Goal: Task Accomplishment & Management: Complete application form

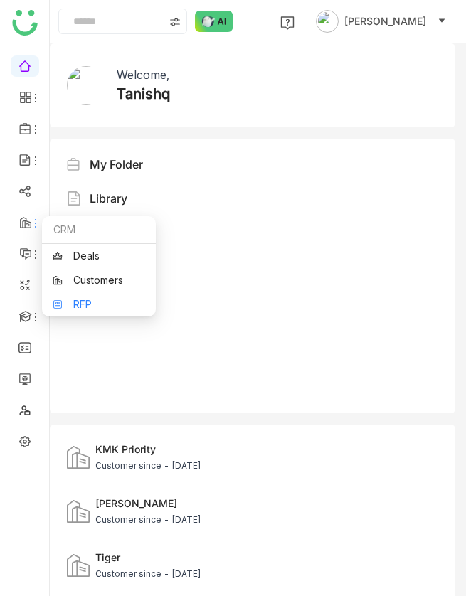
click at [81, 300] on link "RFP" at bounding box center [99, 304] width 92 height 10
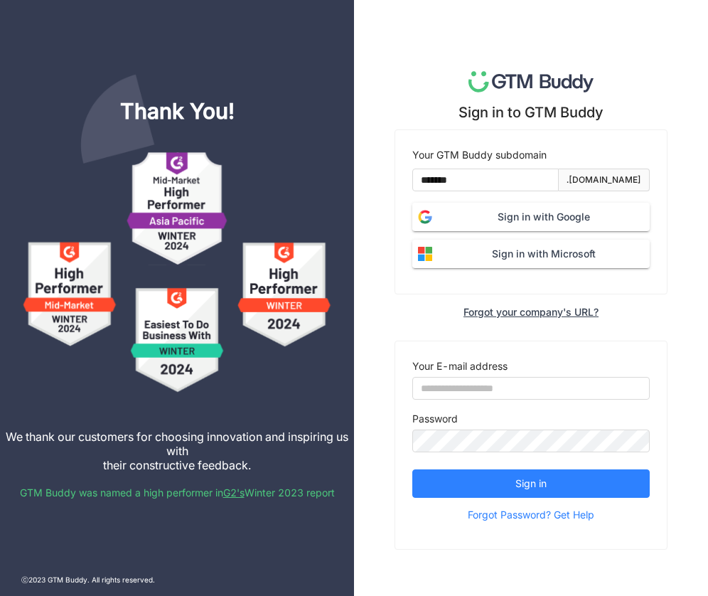
click at [483, 218] on span "Sign in with Google" at bounding box center [544, 217] width 212 height 16
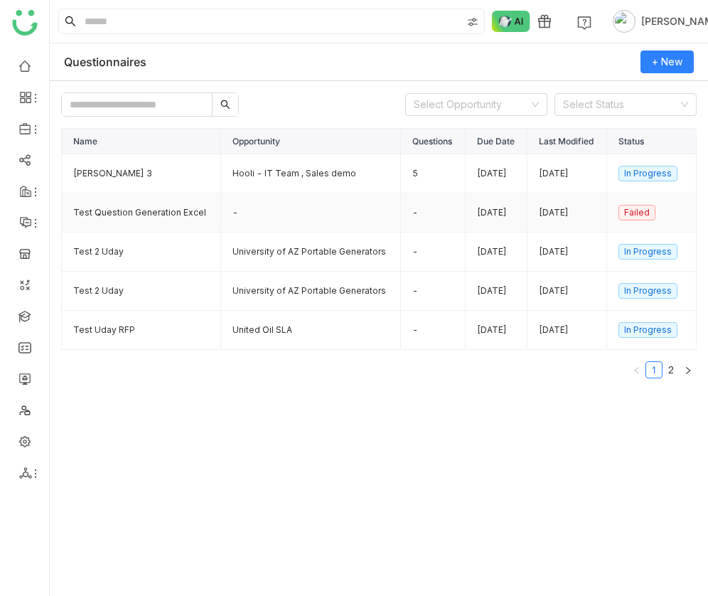
click at [119, 213] on td "Test Question Generation Excel" at bounding box center [141, 212] width 159 height 39
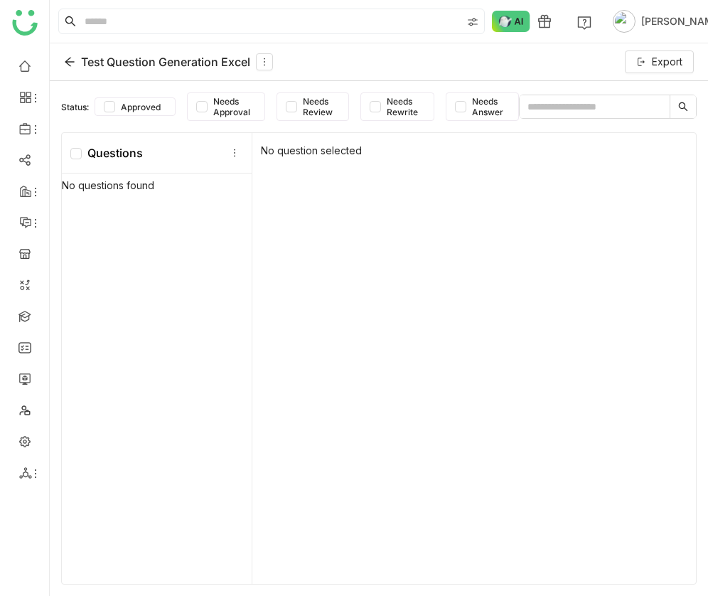
click at [68, 61] on icon at bounding box center [69, 62] width 9 height 9
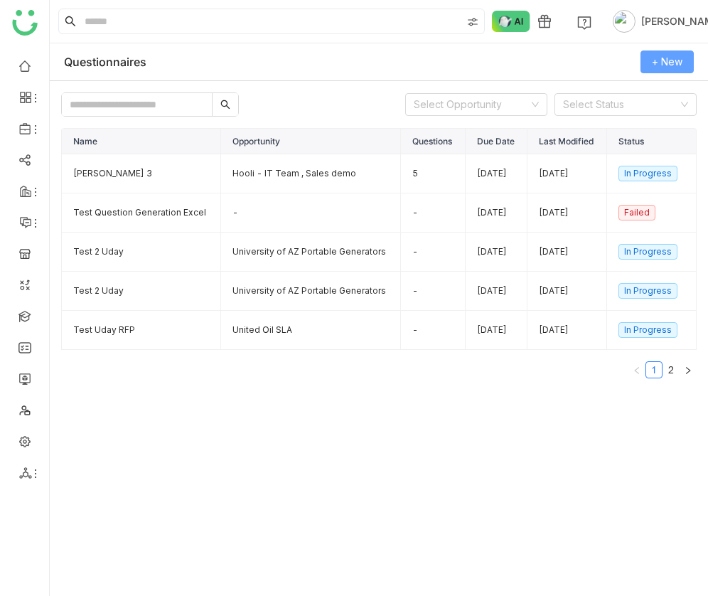
click at [650, 66] on button "+ New" at bounding box center [667, 61] width 53 height 23
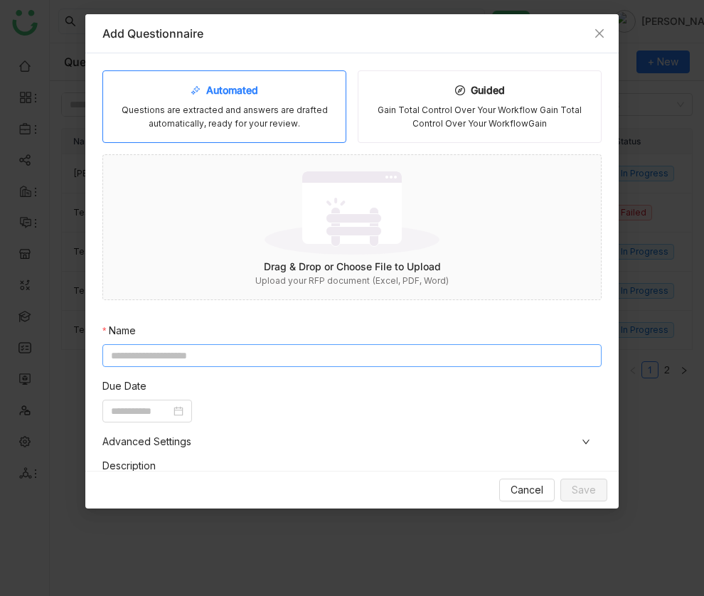
click at [203, 348] on input at bounding box center [351, 355] width 499 height 23
type input "**********"
click at [154, 412] on input at bounding box center [141, 411] width 60 height 16
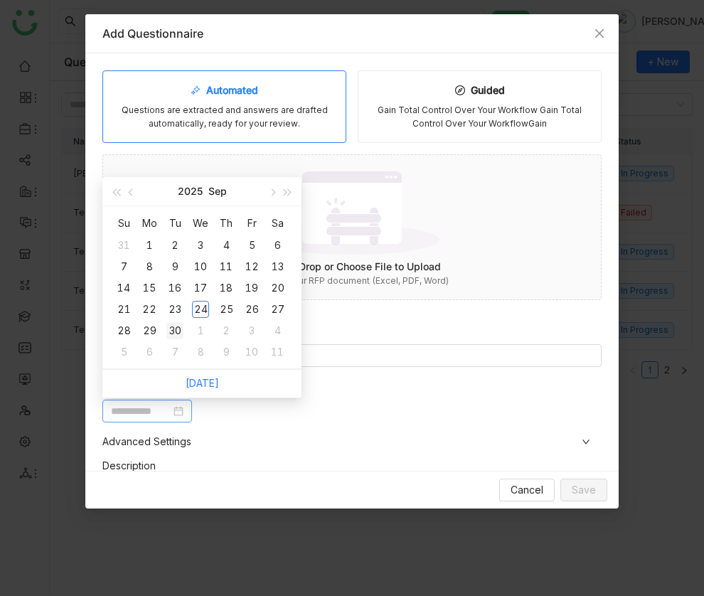
click at [168, 327] on div "30" at bounding box center [174, 330] width 17 height 17
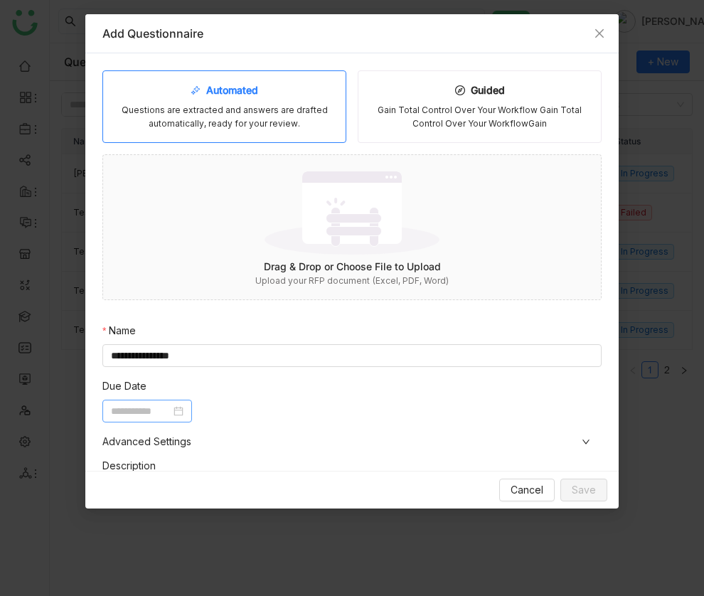
type input "**********"
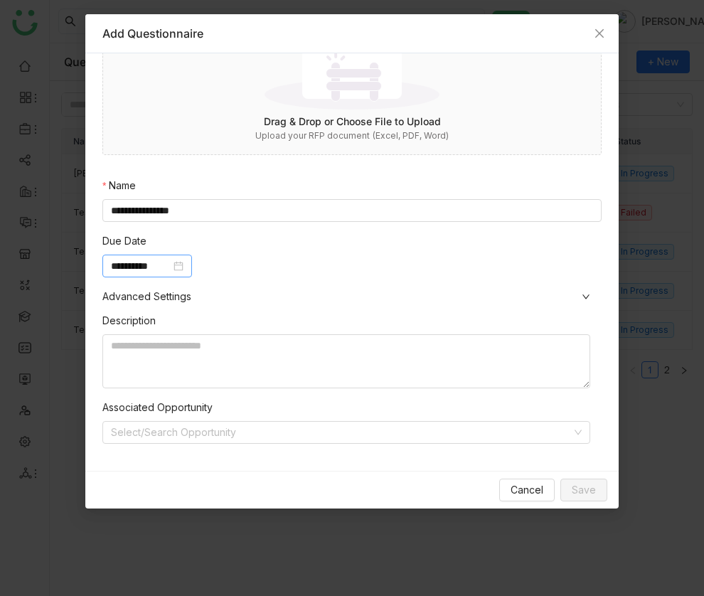
scroll to position [155, 0]
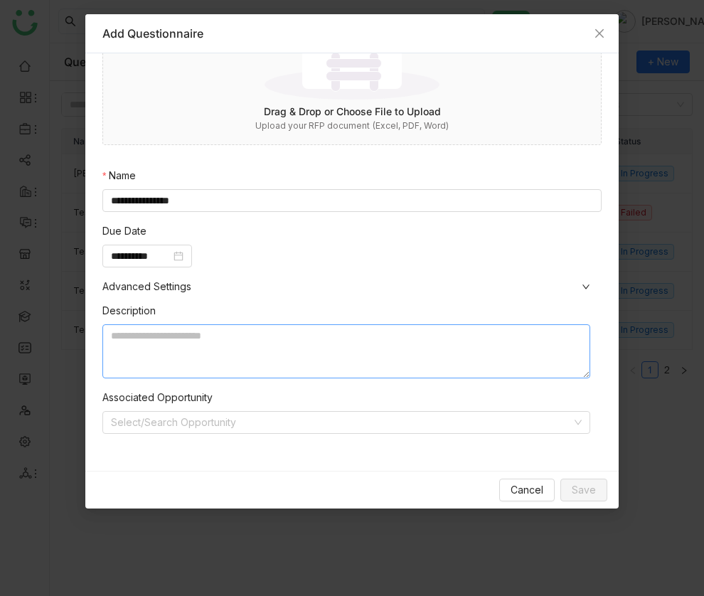
click at [213, 338] on textarea at bounding box center [346, 351] width 488 height 54
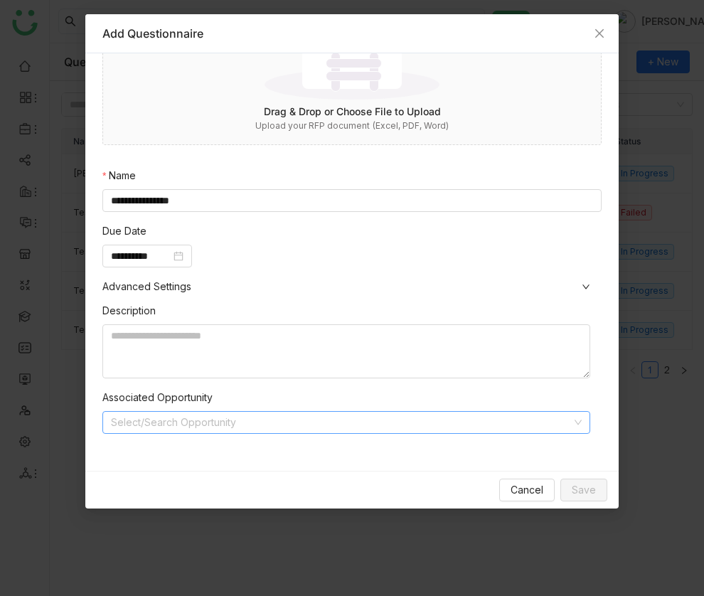
click at [201, 427] on input at bounding box center [341, 422] width 461 height 21
click at [314, 238] on nz-form-item "**********" at bounding box center [351, 245] width 499 height 44
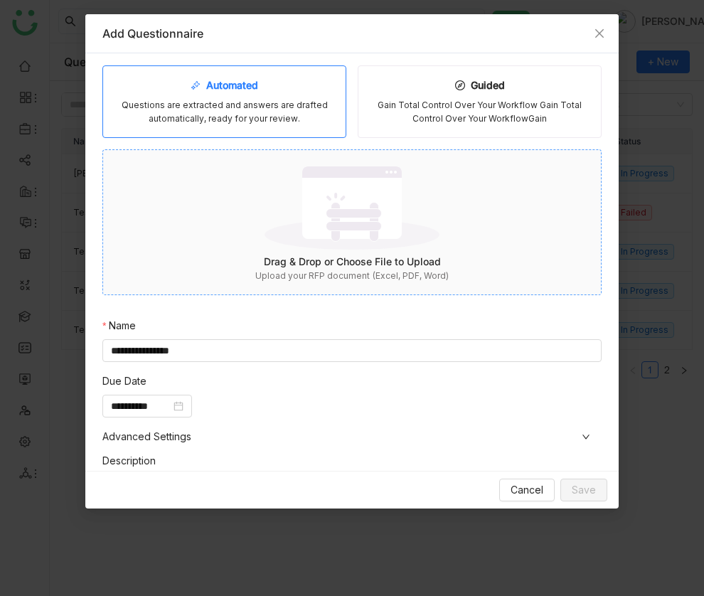
scroll to position [0, 0]
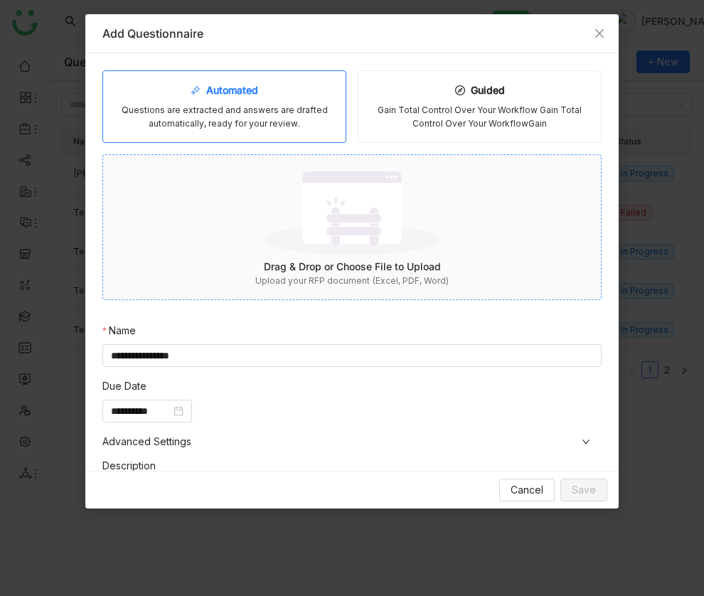
click at [327, 233] on img at bounding box center [352, 212] width 175 height 92
click at [316, 218] on img at bounding box center [352, 212] width 175 height 92
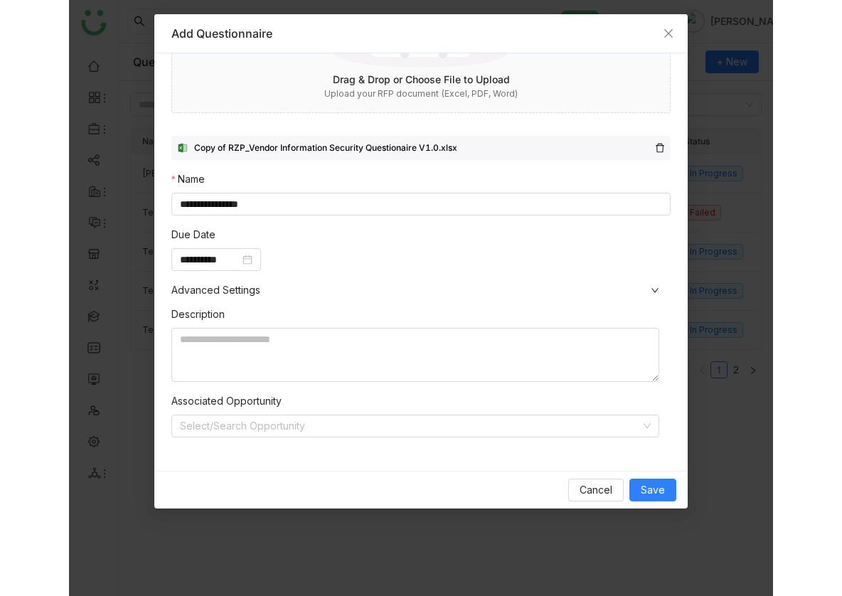
scroll to position [191, 0]
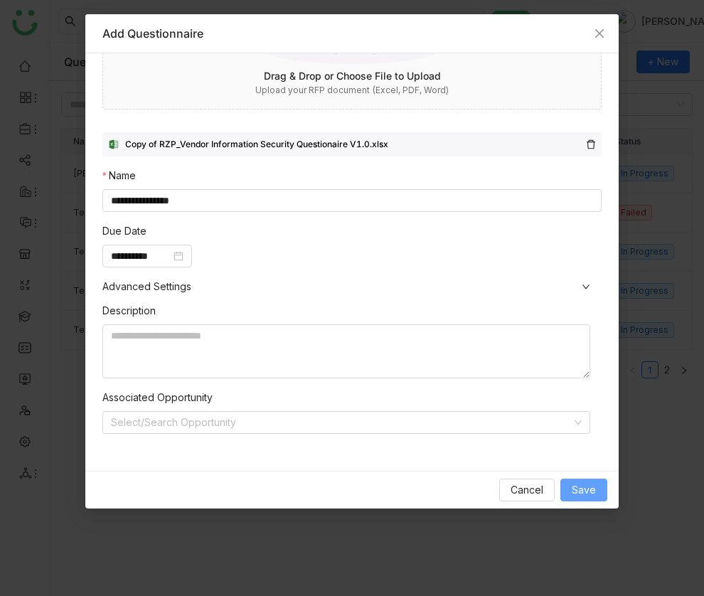
click at [585, 480] on button "Save" at bounding box center [583, 490] width 47 height 23
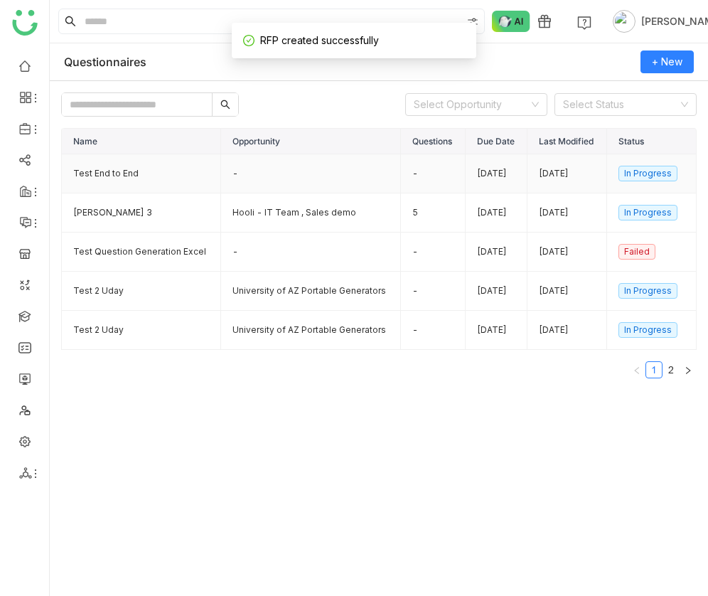
click at [161, 164] on td "Test End to End" at bounding box center [141, 173] width 159 height 39
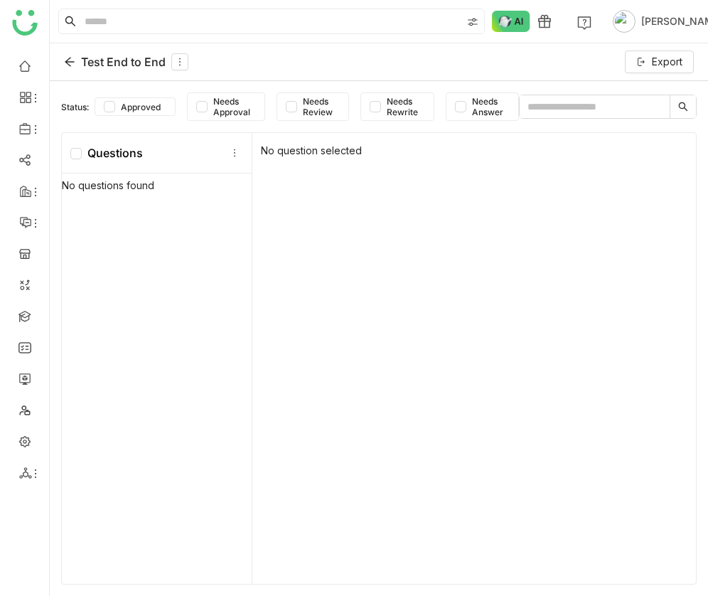
click at [68, 58] on icon at bounding box center [69, 61] width 11 height 11
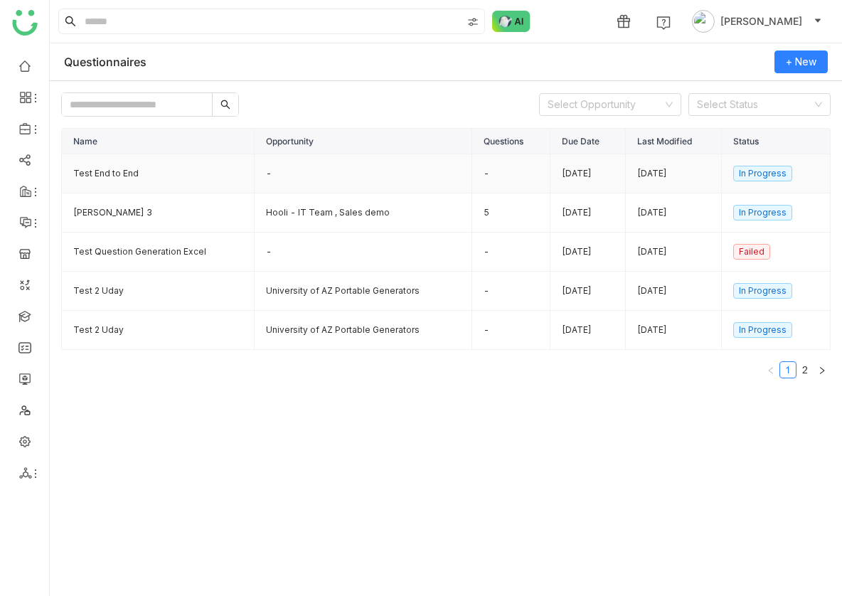
click at [205, 181] on td "Test End to End" at bounding box center [158, 173] width 193 height 39
click at [119, 177] on td "Test End to End" at bounding box center [158, 173] width 193 height 39
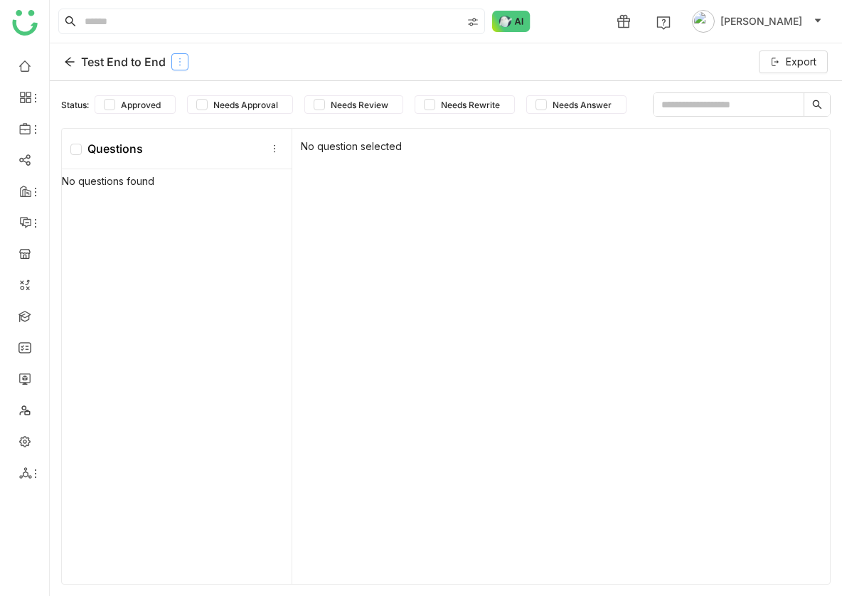
click at [180, 60] on icon at bounding box center [180, 62] width 10 height 10
click at [122, 65] on div "Test End to End" at bounding box center [126, 61] width 124 height 17
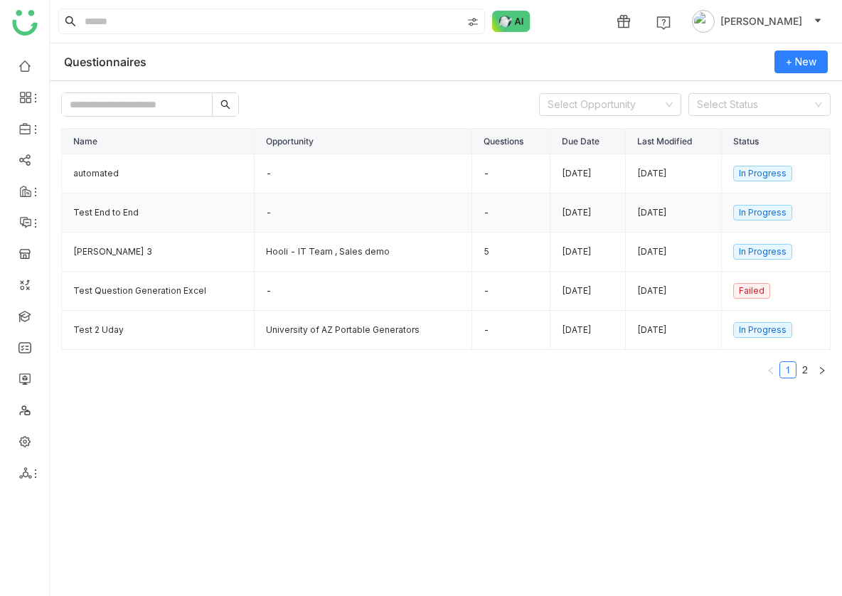
click at [149, 210] on td "Test End to End" at bounding box center [158, 212] width 193 height 39
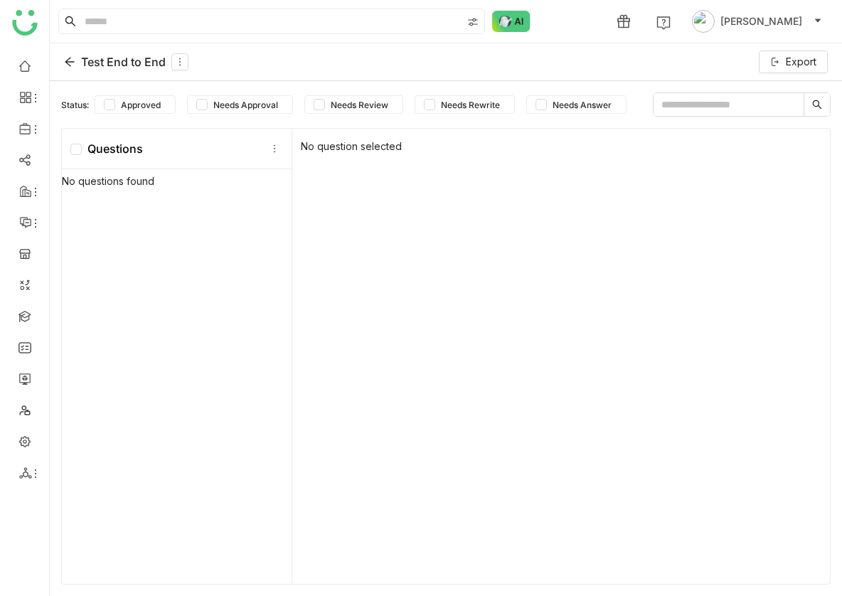
click at [65, 65] on icon at bounding box center [69, 61] width 11 height 11
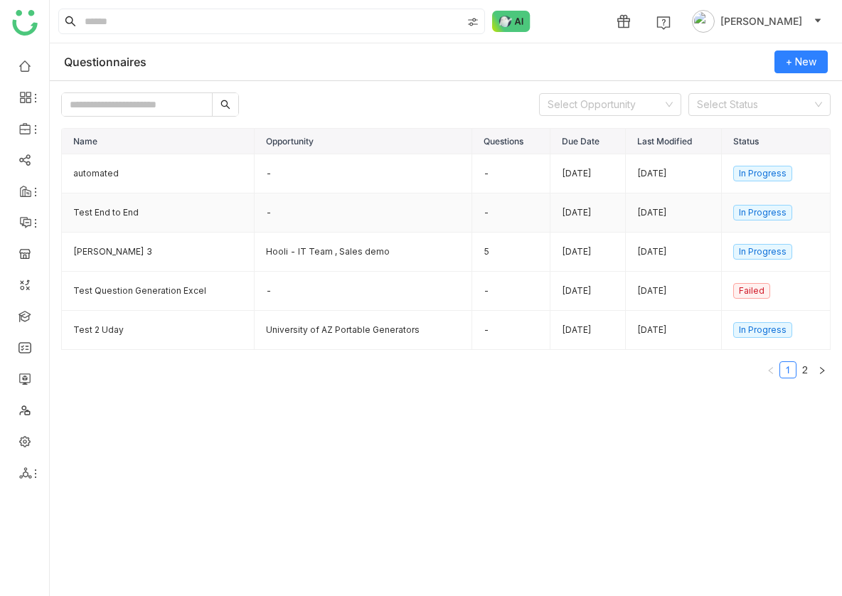
click at [190, 209] on td "Test End to End" at bounding box center [158, 212] width 193 height 39
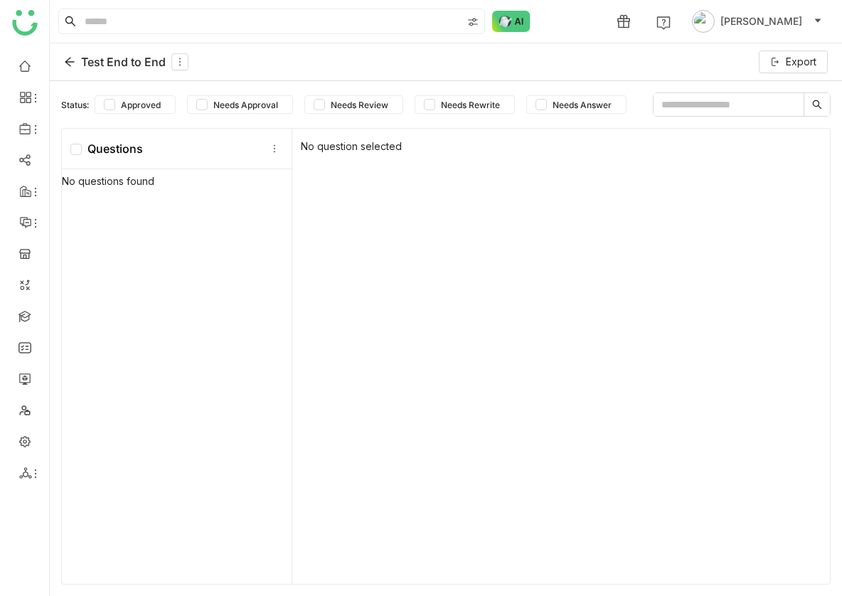
click at [66, 52] on div "Test End to End Export" at bounding box center [446, 62] width 792 height 38
click at [72, 66] on icon at bounding box center [69, 61] width 11 height 11
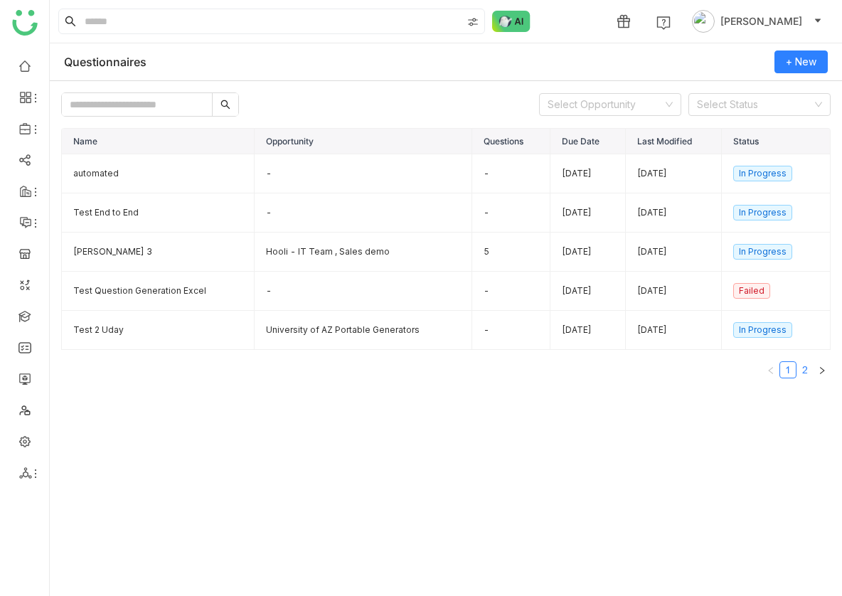
click at [708, 362] on link "2" at bounding box center [805, 370] width 16 height 16
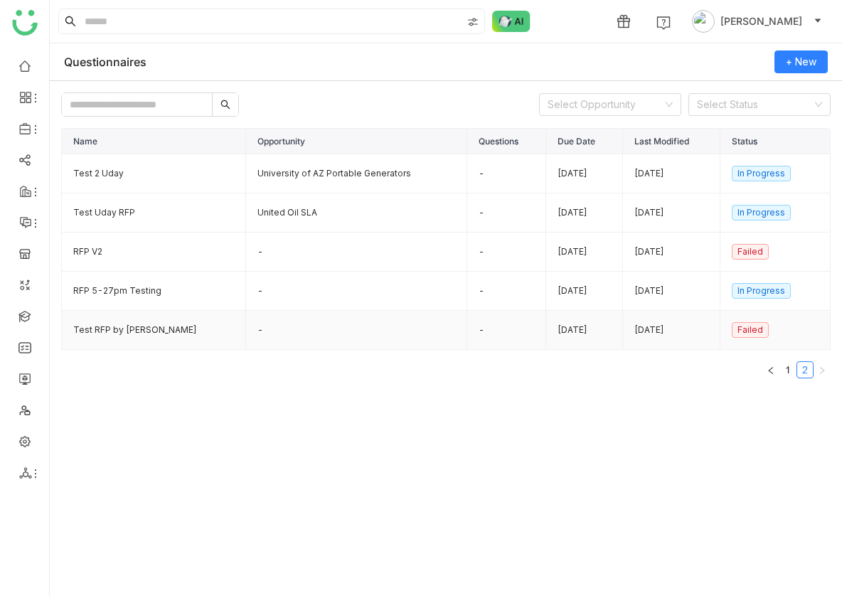
click at [150, 327] on td "Test RFP by karthick" at bounding box center [154, 330] width 184 height 39
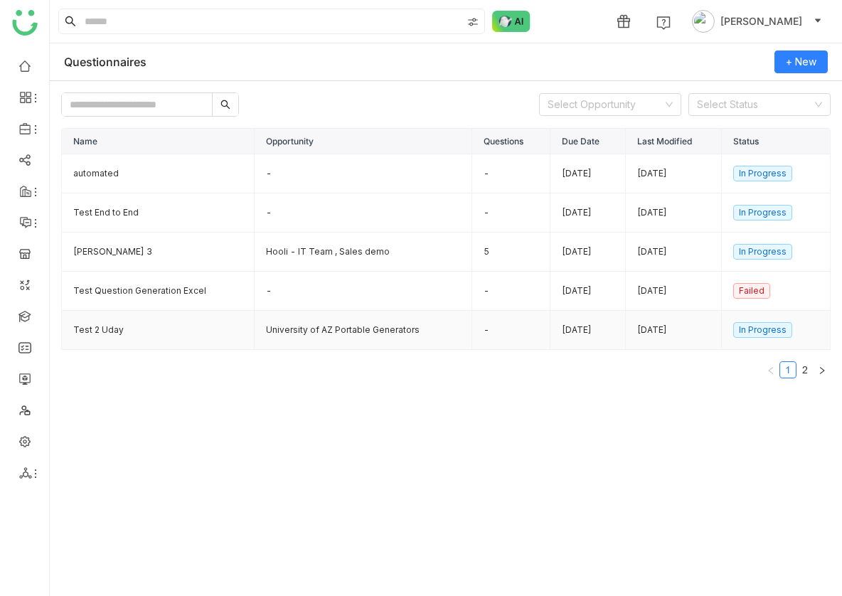
click at [149, 320] on td "Test 2 Uday" at bounding box center [158, 330] width 193 height 39
click at [145, 285] on td "Test Question Generation Excel" at bounding box center [158, 291] width 193 height 39
click at [708, 366] on button "button" at bounding box center [821, 369] width 17 height 17
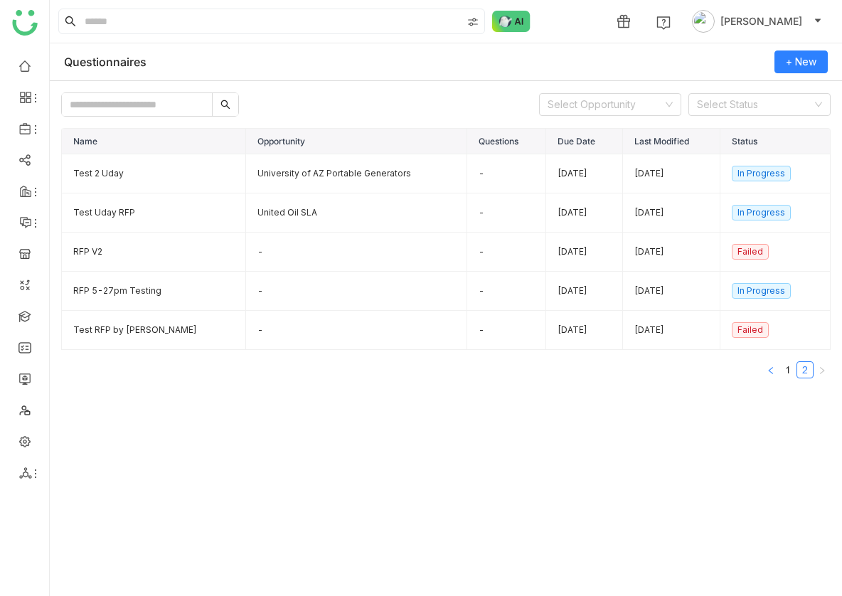
click at [708, 372] on icon "button" at bounding box center [771, 370] width 9 height 9
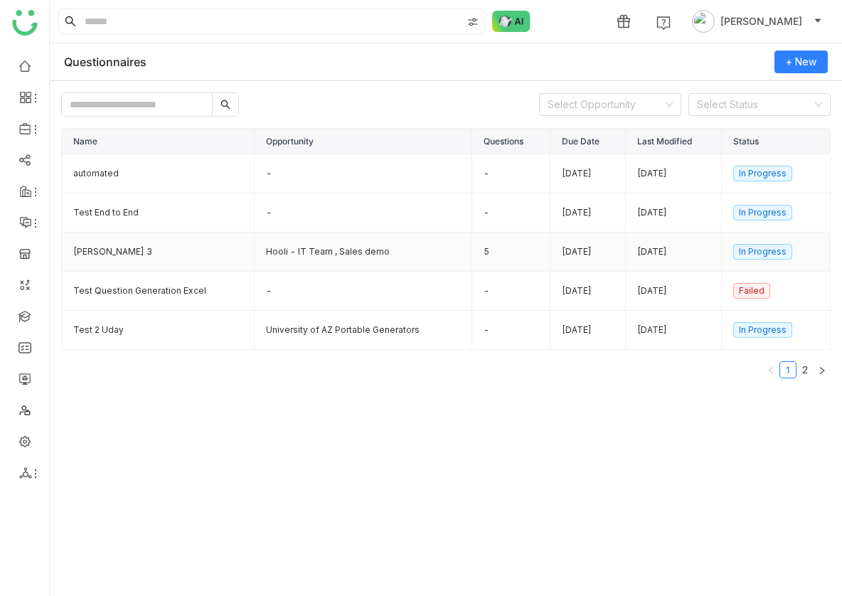
click at [159, 256] on td "karthick 3" at bounding box center [158, 252] width 193 height 39
click at [147, 251] on td "karthick 3" at bounding box center [158, 252] width 193 height 39
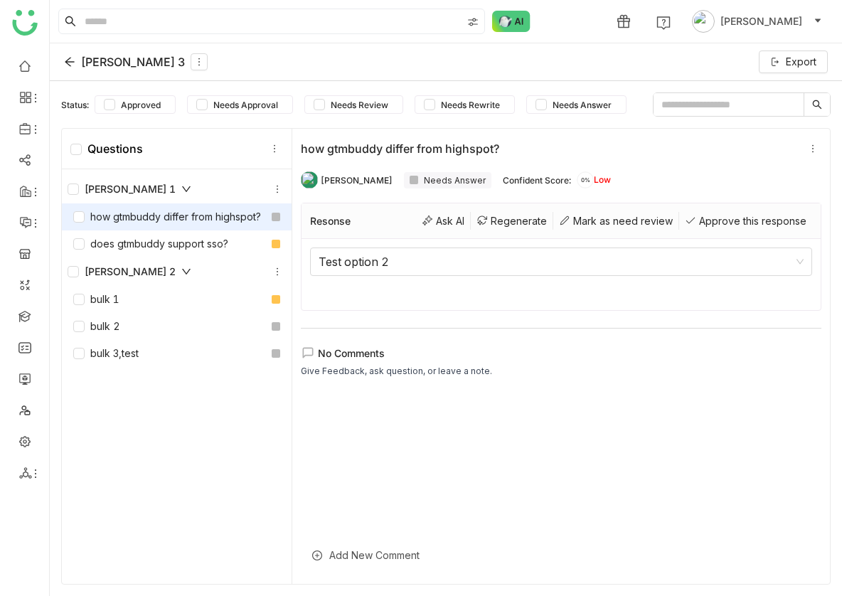
click at [139, 210] on div "how gtmbuddy differ from highspot?" at bounding box center [167, 217] width 188 height 16
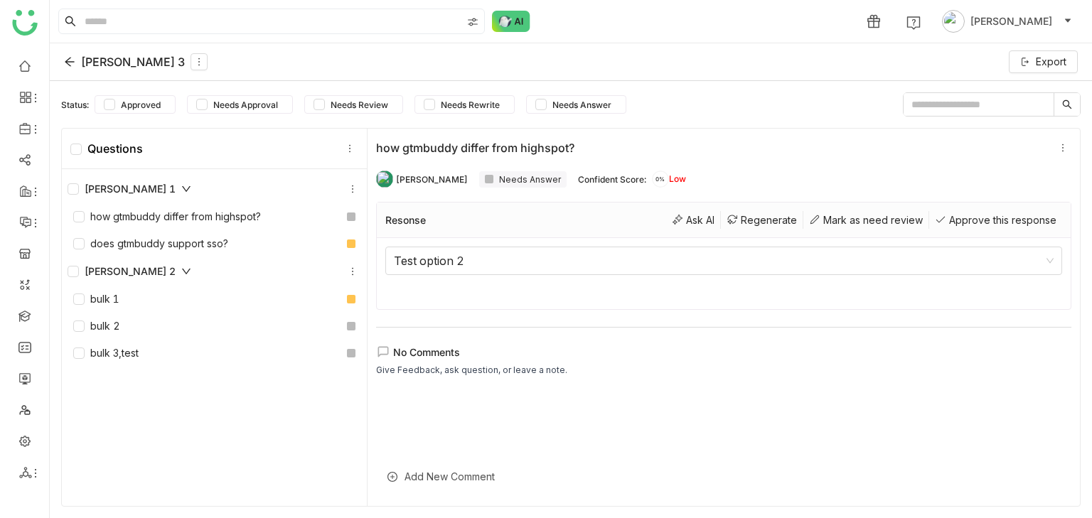
scroll to position [3, 0]
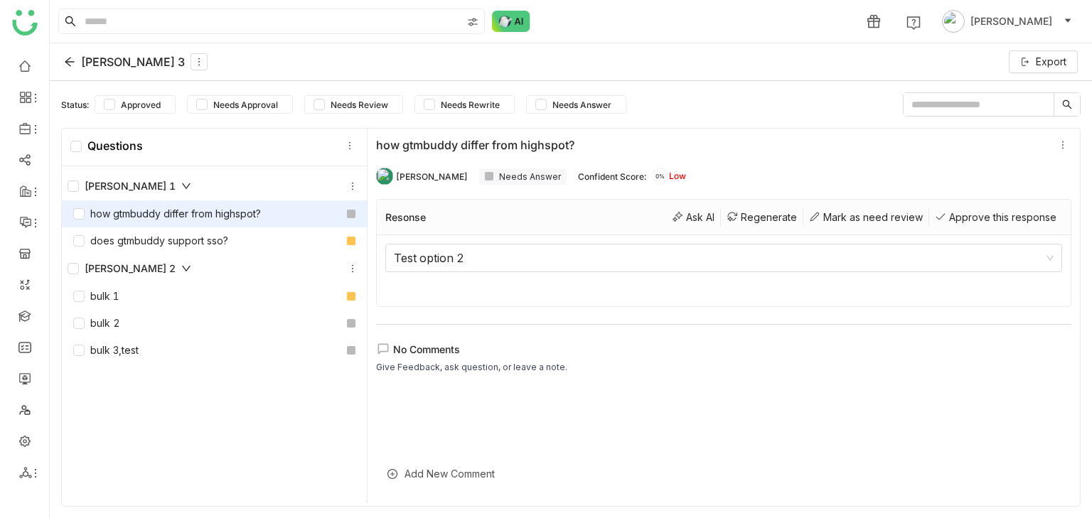
click at [205, 206] on div "how gtmbuddy differ from highspot?" at bounding box center [167, 214] width 188 height 16
click at [708, 229] on div "Resonse Ask AI Regenerate Mark as need review Approve this response" at bounding box center [724, 218] width 694 height 36
click at [708, 220] on div "Regenerate" at bounding box center [762, 217] width 82 height 18
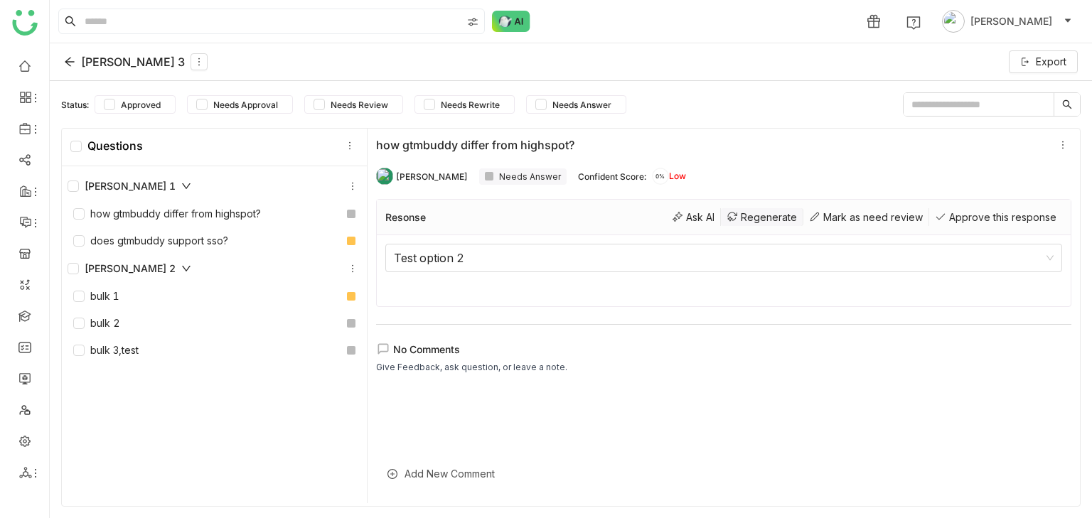
click at [708, 220] on div "Regenerate" at bounding box center [762, 217] width 82 height 18
click at [708, 208] on div "Regenerate" at bounding box center [762, 217] width 82 height 18
click at [708, 224] on div "Mark as need review" at bounding box center [867, 217] width 126 height 18
click at [708, 213] on div "Approve this response" at bounding box center [995, 217] width 133 height 18
click at [708, 219] on div "Mark as need review" at bounding box center [867, 217] width 126 height 18
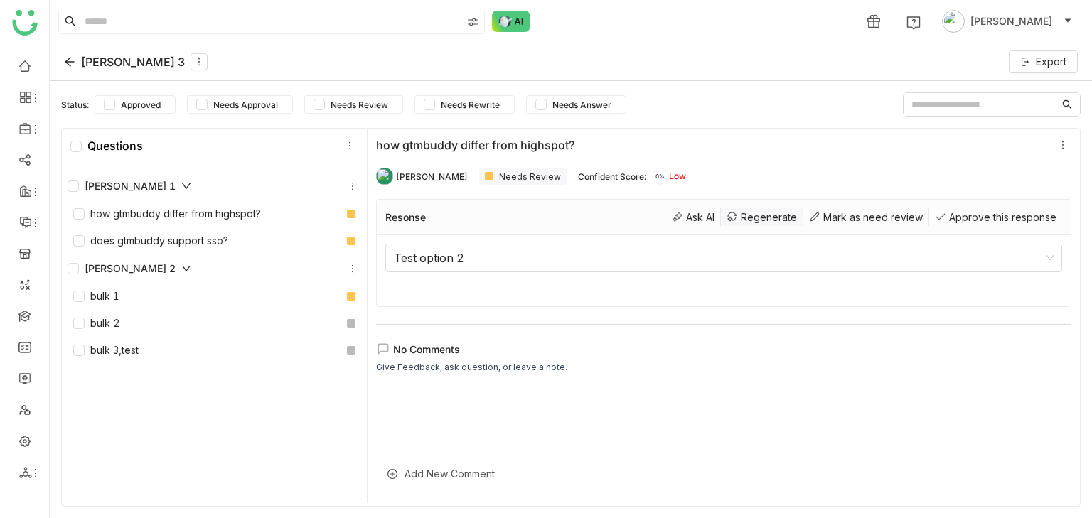
click at [708, 220] on div "Regenerate" at bounding box center [762, 217] width 82 height 18
click at [708, 220] on div "Ask AI" at bounding box center [693, 217] width 55 height 18
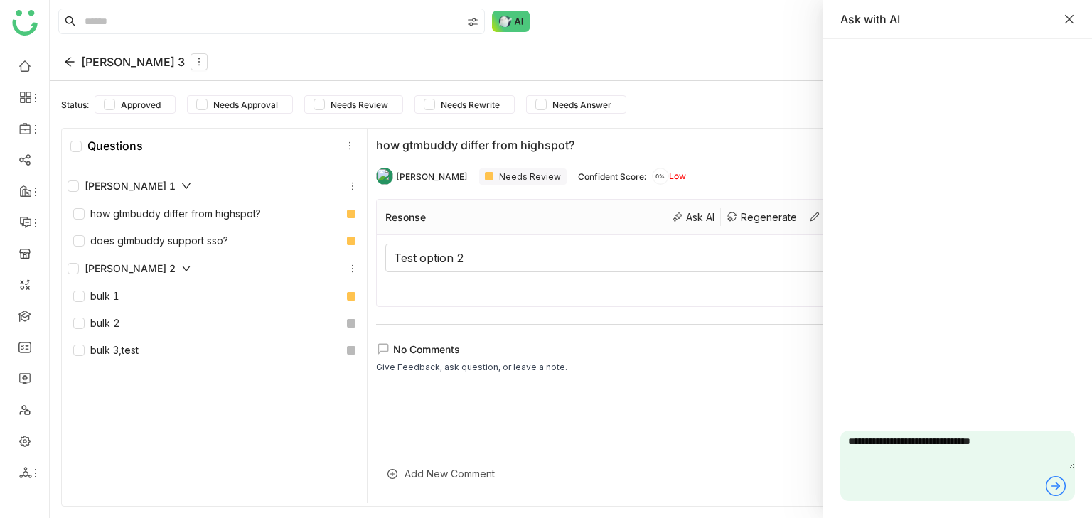
click at [708, 18] on icon "Close" at bounding box center [1069, 19] width 9 height 9
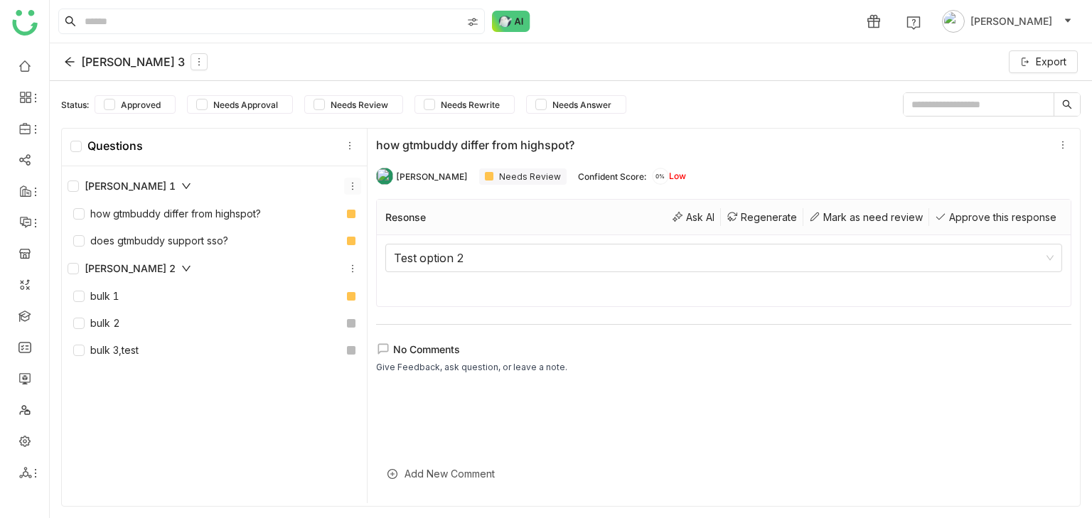
click at [353, 180] on button at bounding box center [352, 186] width 17 height 17
click at [447, 366] on div "Give Feedback, ask question, or leave a note." at bounding box center [471, 368] width 191 height 14
click at [148, 178] on div "Karthick 1" at bounding box center [130, 186] width 124 height 16
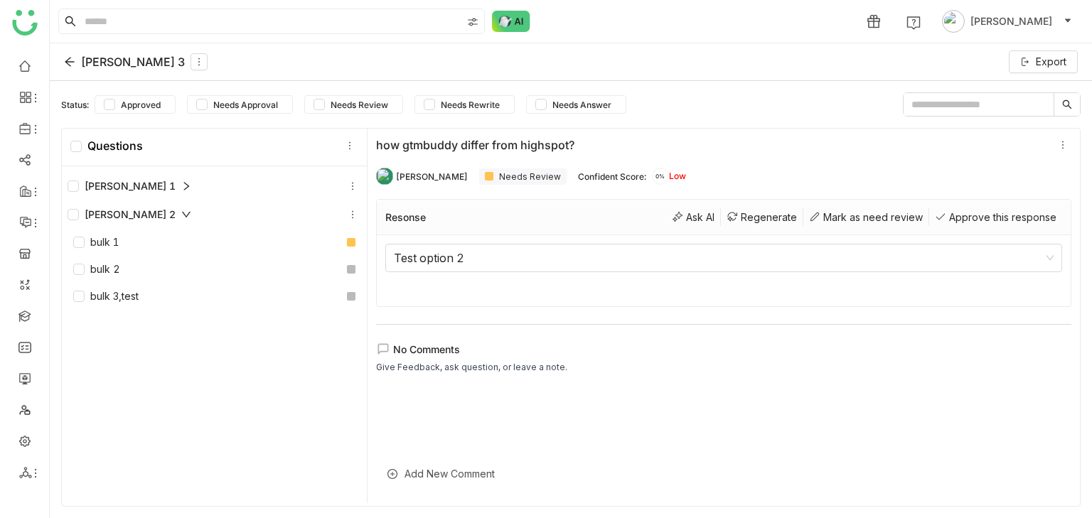
click at [148, 178] on div "Karthick 1" at bounding box center [130, 186] width 124 height 16
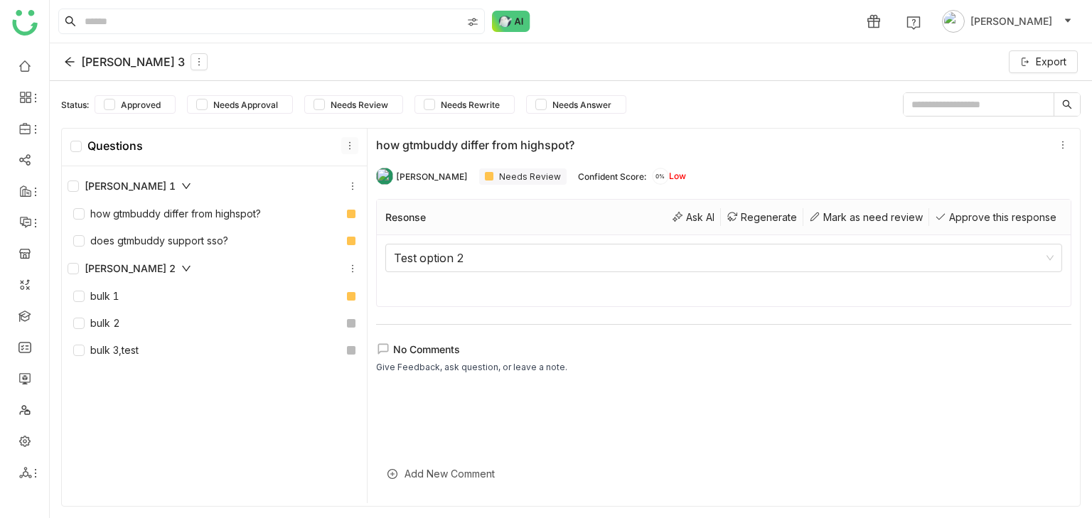
click at [343, 142] on icon at bounding box center [350, 146] width 16 height 10
click at [533, 402] on div at bounding box center [723, 446] width 695 height 114
click at [191, 67] on button at bounding box center [199, 61] width 17 height 17
click at [162, 90] on div "Edit" at bounding box center [150, 94] width 70 height 27
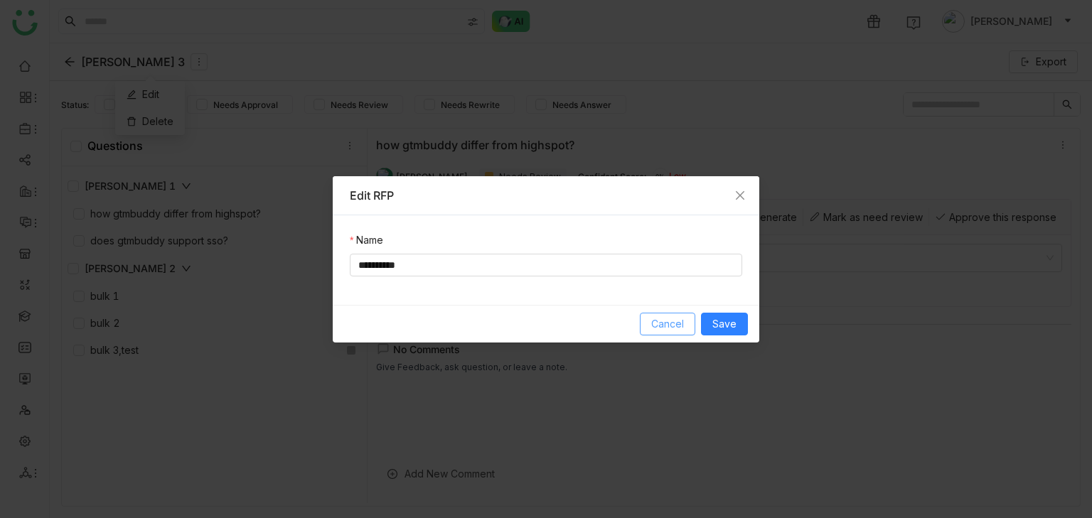
click at [656, 317] on span "Cancel" at bounding box center [667, 324] width 33 height 16
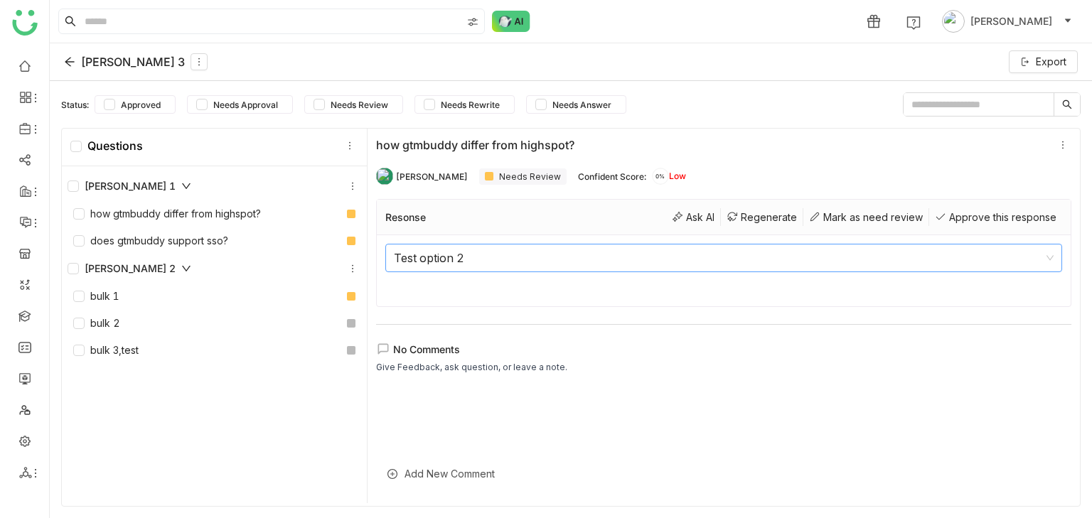
click at [589, 261] on nz-select-item "Test option 2" at bounding box center [724, 258] width 660 height 27
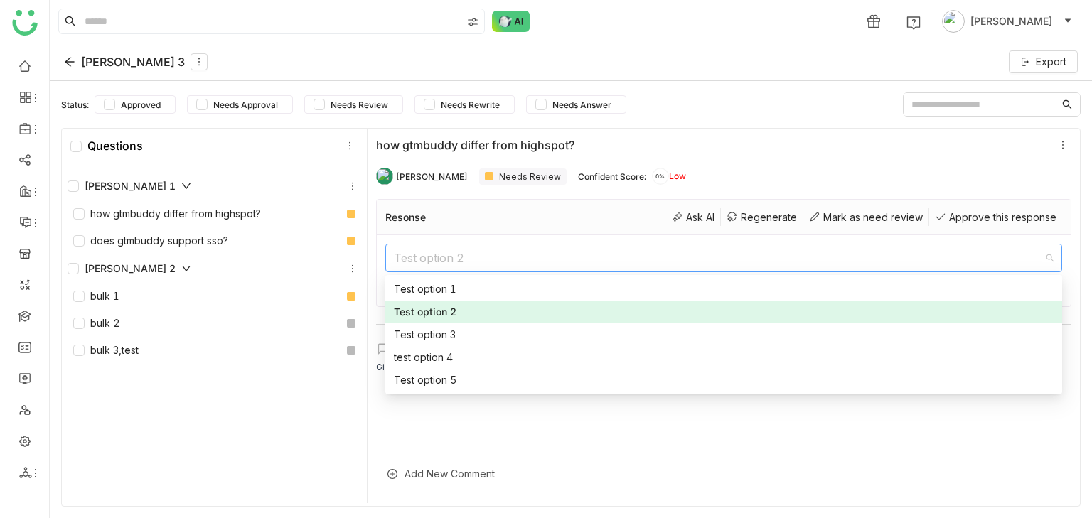
click at [638, 457] on div "Add New Comment" at bounding box center [723, 474] width 695 height 35
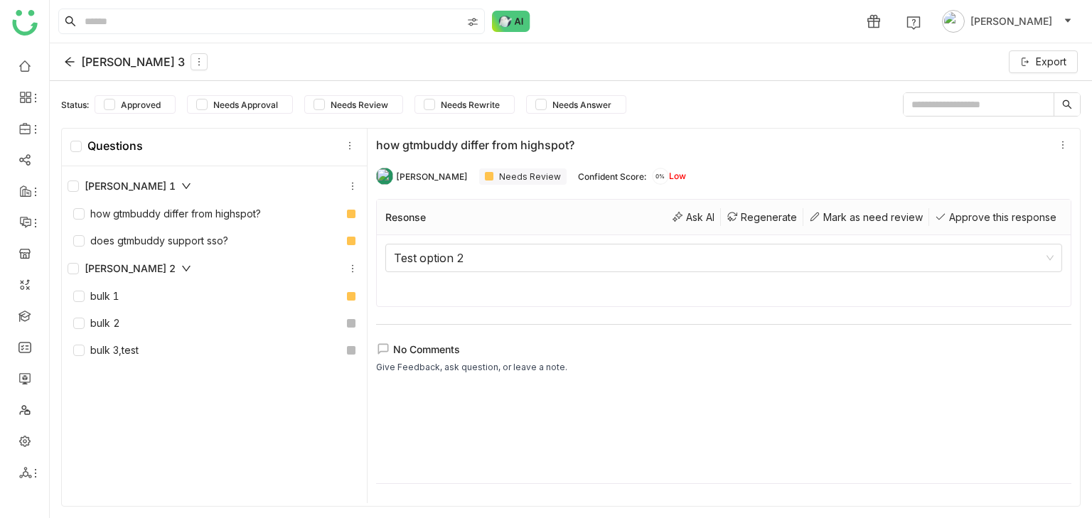
scroll to position [0, 0]
click at [594, 391] on div at bounding box center [723, 428] width 695 height 76
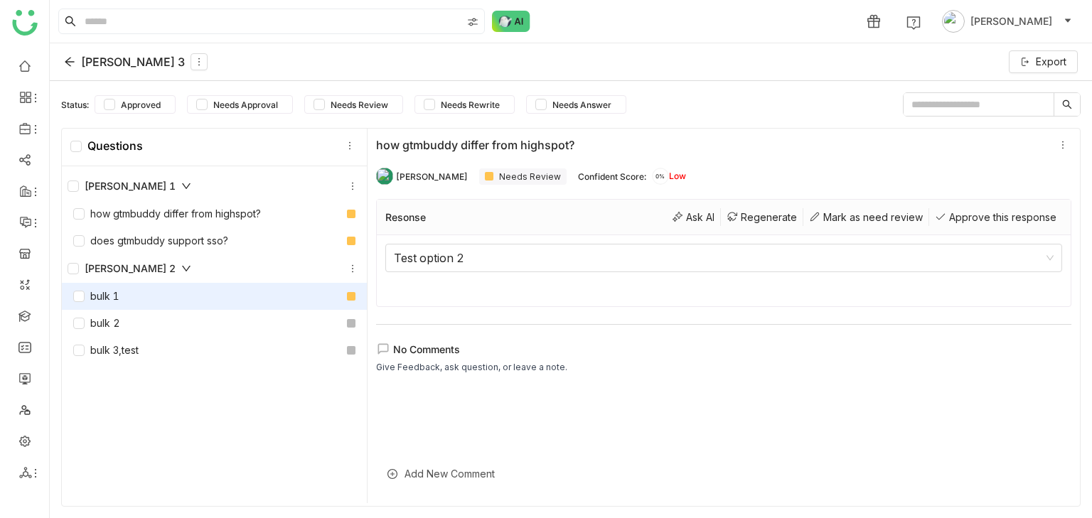
click at [146, 287] on div "bulk 1" at bounding box center [214, 296] width 305 height 27
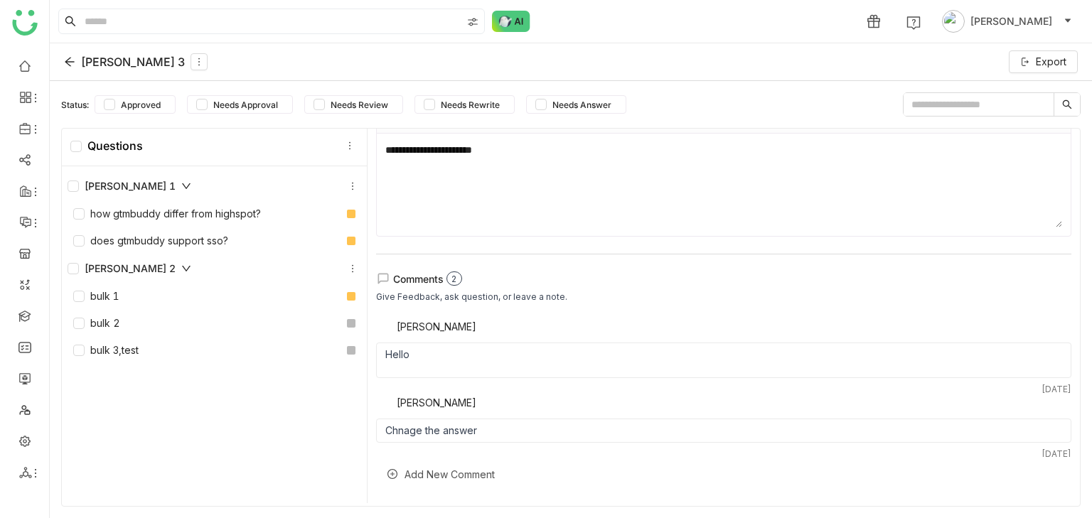
scroll to position [116, 0]
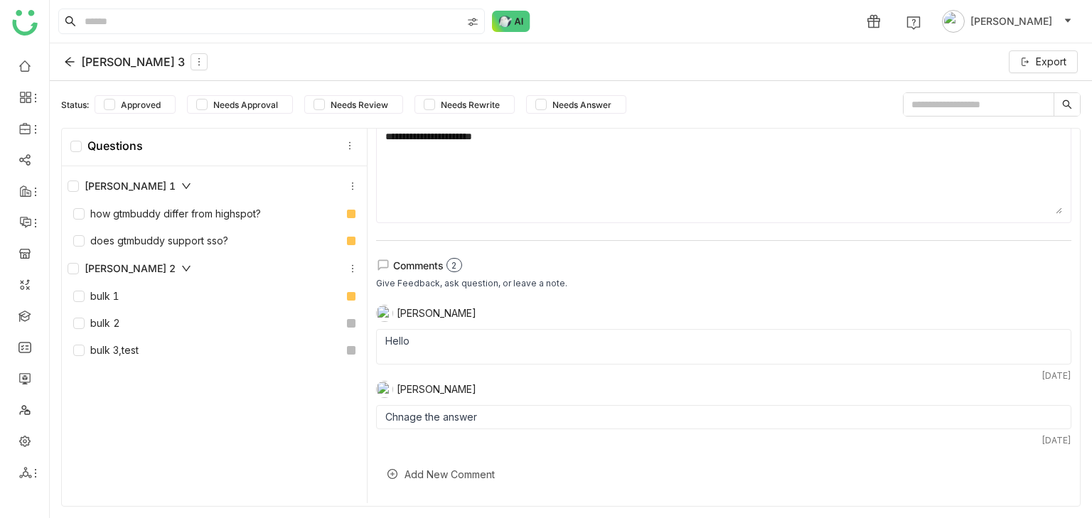
click at [72, 61] on icon at bounding box center [69, 62] width 9 height 9
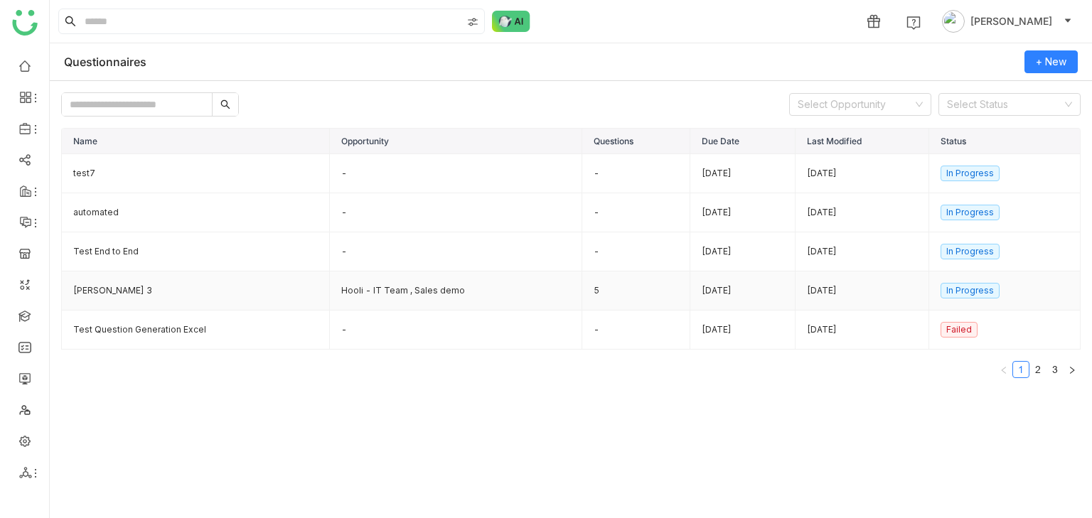
click at [105, 276] on td "karthick 3" at bounding box center [196, 291] width 268 height 39
click at [161, 176] on td "test7" at bounding box center [196, 173] width 268 height 39
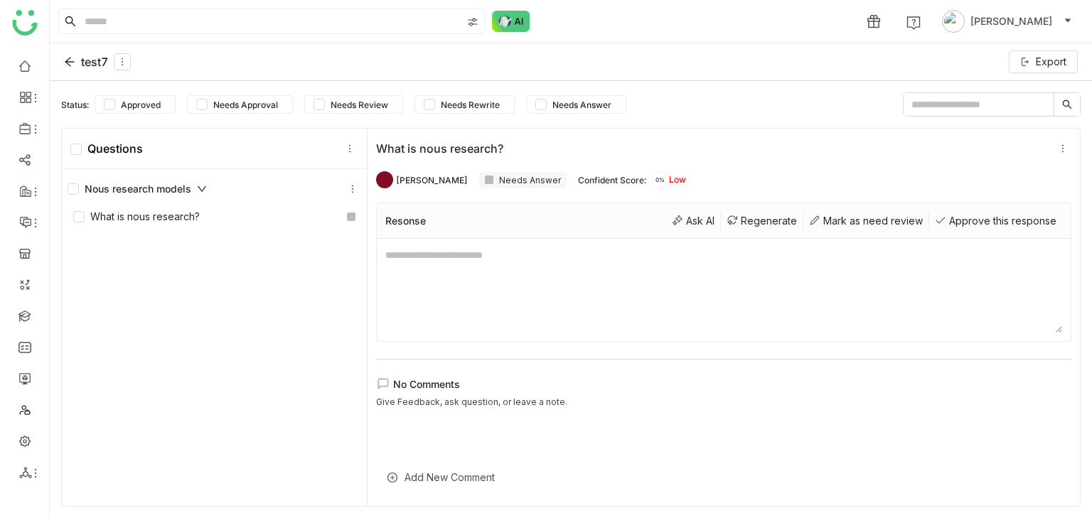
scroll to position [3, 0]
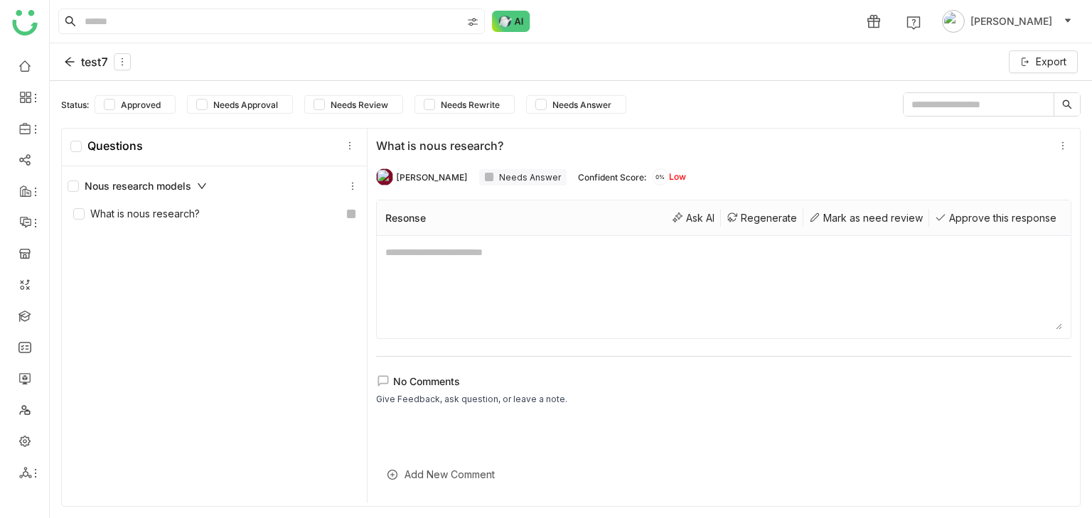
click at [708, 247] on textarea at bounding box center [723, 287] width 677 height 85
click at [708, 224] on div "Regenerate" at bounding box center [762, 218] width 82 height 18
click at [708, 219] on div "Regenerate" at bounding box center [762, 218] width 82 height 18
click at [708, 213] on div "Regenerate" at bounding box center [762, 218] width 82 height 18
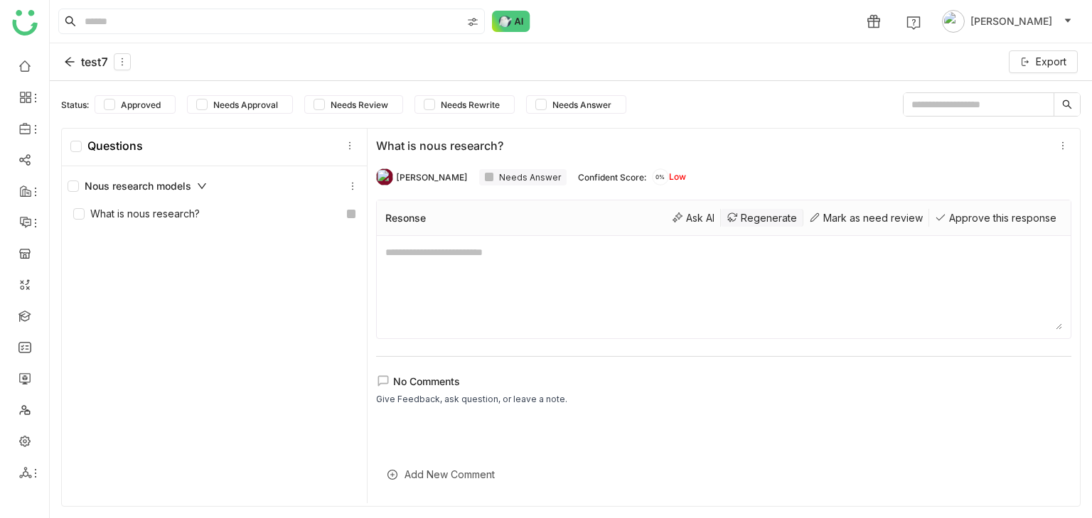
click at [708, 216] on div "Regenerate" at bounding box center [762, 218] width 82 height 18
click at [708, 225] on div "Regenerate" at bounding box center [762, 218] width 82 height 18
click at [708, 208] on div "Resonse Ask AI Regenerate Mark as need review Approve this response" at bounding box center [724, 219] width 694 height 36
click at [708, 218] on div "Regenerate" at bounding box center [762, 218] width 82 height 18
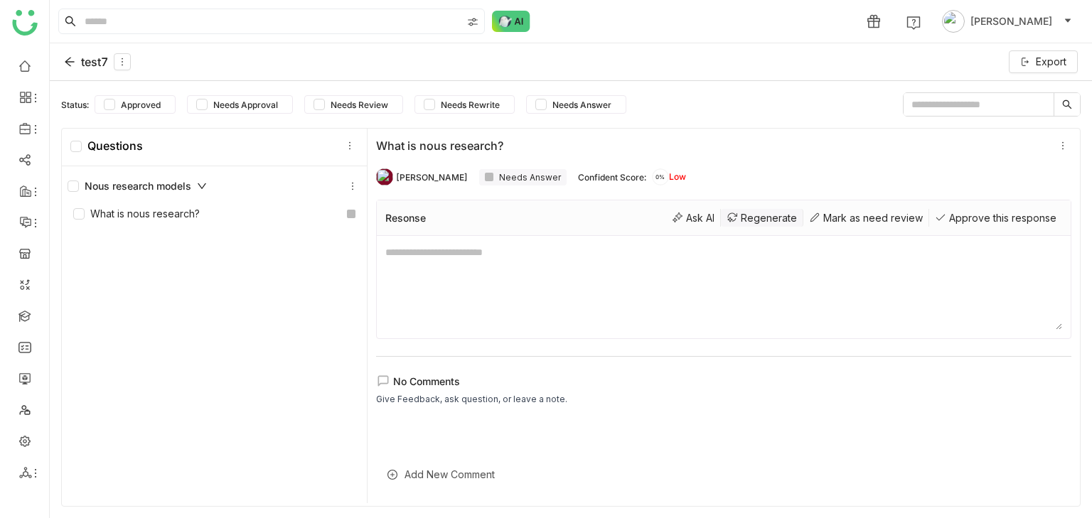
click at [708, 217] on div "Regenerate" at bounding box center [762, 218] width 82 height 18
click at [708, 213] on div "Regenerate" at bounding box center [762, 218] width 82 height 18
click at [303, 242] on div "Nous research models What is nous research?" at bounding box center [214, 336] width 305 height 341
click at [101, 207] on div "What is nous research?" at bounding box center [136, 214] width 127 height 16
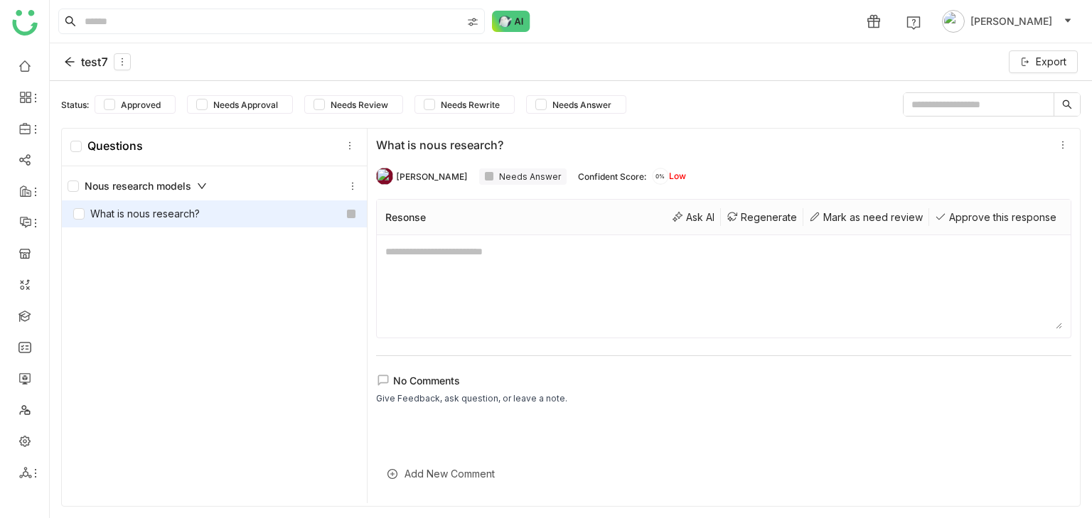
click at [112, 210] on div "What is nous research?" at bounding box center [136, 214] width 127 height 16
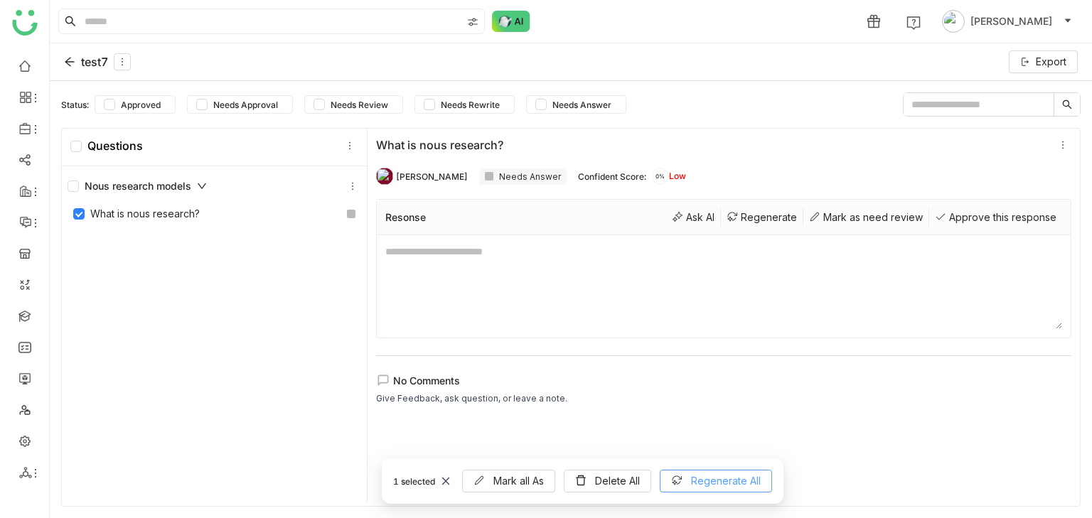
click at [683, 474] on button "Regenerate All" at bounding box center [716, 481] width 112 height 23
click at [682, 486] on button "Regenerate All" at bounding box center [716, 481] width 112 height 23
click at [708, 218] on div "Regenerate" at bounding box center [762, 217] width 82 height 18
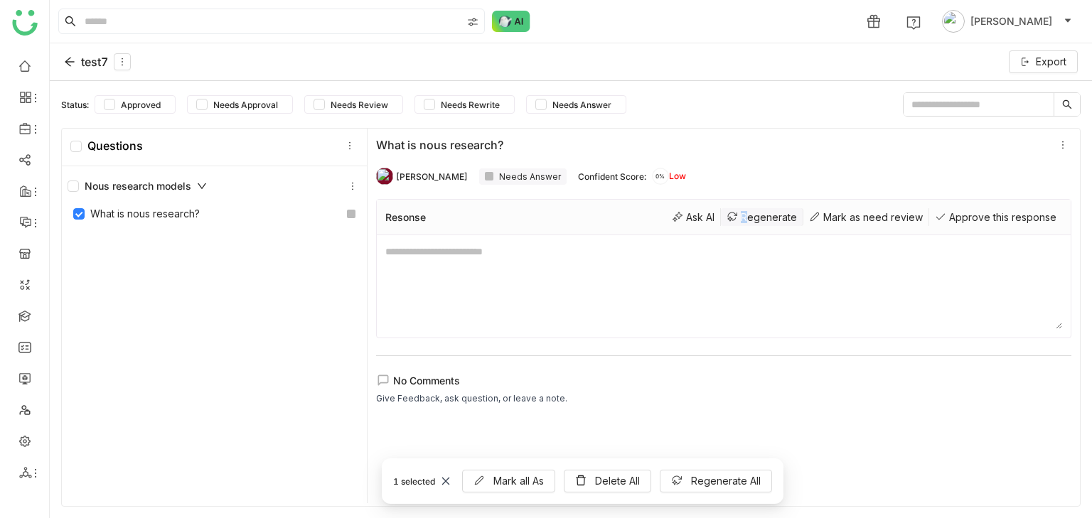
click at [708, 218] on div "Regenerate" at bounding box center [762, 217] width 82 height 18
click at [708, 232] on div "Resonse Ask AI Regenerate Mark as need review Approve this response" at bounding box center [724, 218] width 694 height 36
click at [689, 474] on button "Regenerate All" at bounding box center [716, 481] width 112 height 23
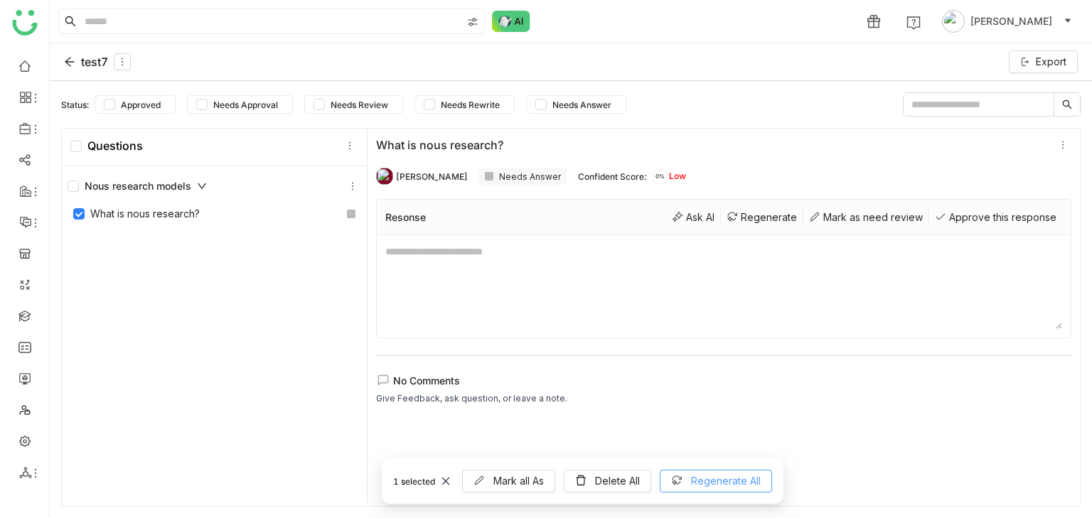
click at [689, 474] on button "Regenerate All" at bounding box center [716, 481] width 112 height 23
click at [686, 486] on button "Regenerate All" at bounding box center [716, 481] width 112 height 23
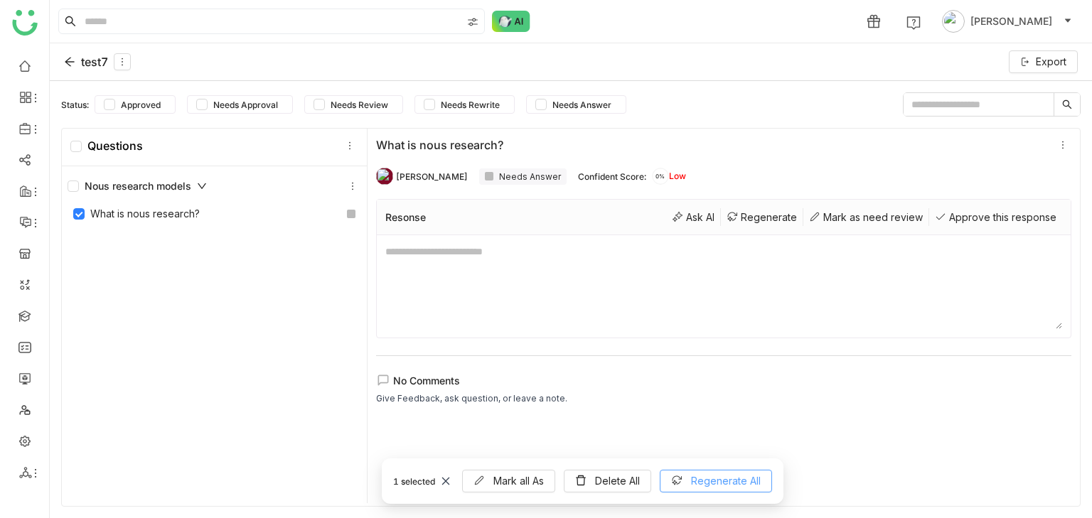
click at [686, 486] on button "Regenerate All" at bounding box center [716, 481] width 112 height 23
click at [683, 484] on icon at bounding box center [676, 480] width 11 height 11
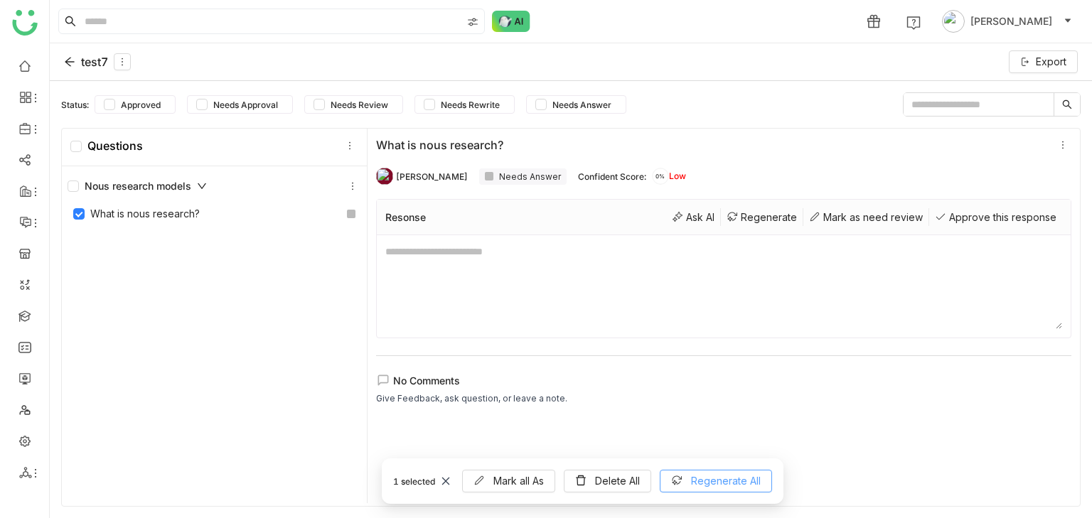
click at [683, 484] on icon at bounding box center [676, 480] width 11 height 11
click at [708, 215] on div "Regenerate" at bounding box center [762, 217] width 82 height 18
click at [688, 216] on div "Ask AI" at bounding box center [693, 217] width 55 height 18
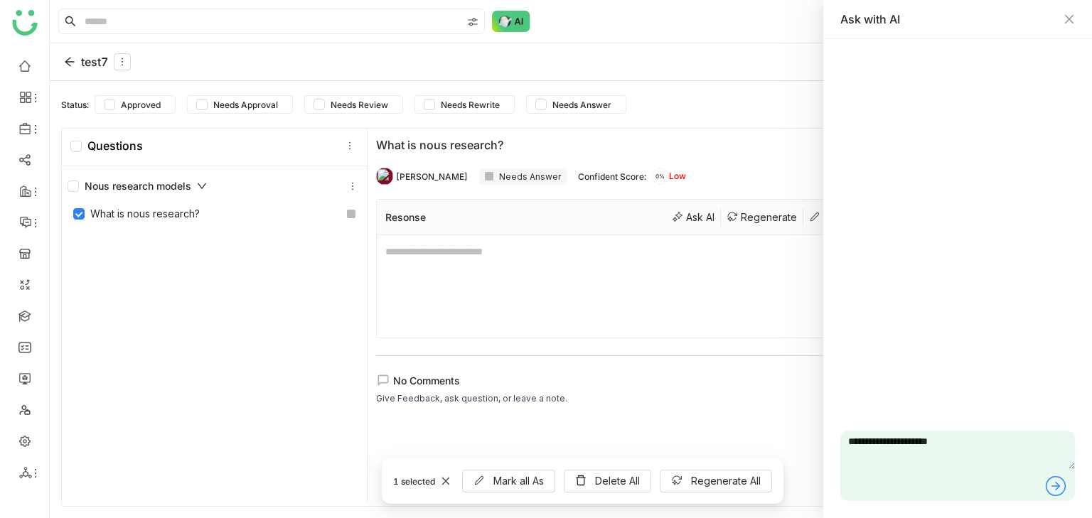
click at [708, 486] on icon at bounding box center [1056, 486] width 23 height 23
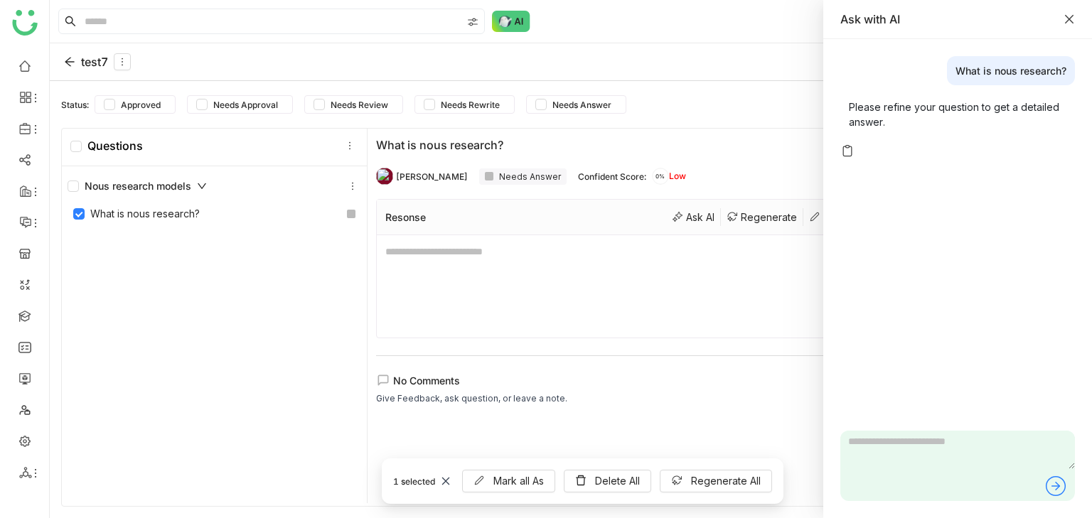
click at [708, 20] on icon "Close" at bounding box center [1069, 19] width 11 height 11
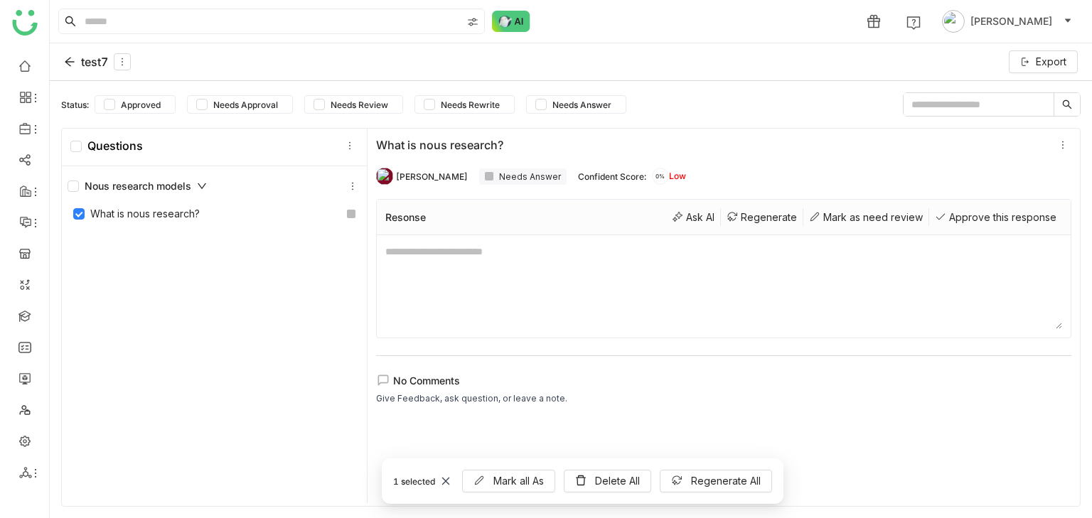
click at [639, 85] on div "Status: Approved Needs Approval Needs Review Needs Rewrite Needs Answer Questio…" at bounding box center [571, 299] width 1042 height 437
click at [679, 481] on icon at bounding box center [676, 480] width 11 height 11
click at [307, 357] on div "Nous research models What is nous research?" at bounding box center [214, 336] width 305 height 341
